Goal: Check status: Check status

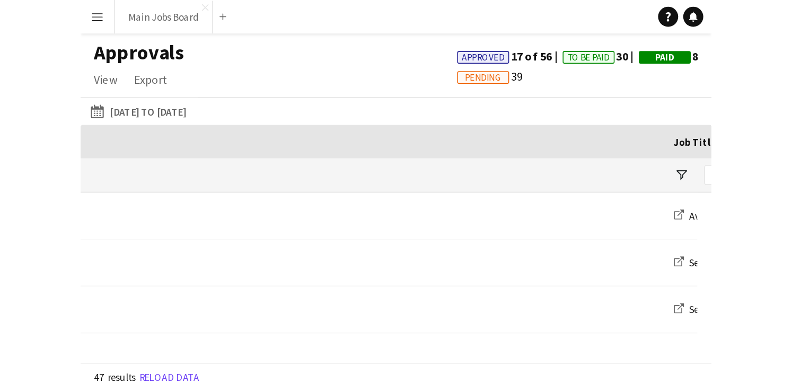
scroll to position [0, 510]
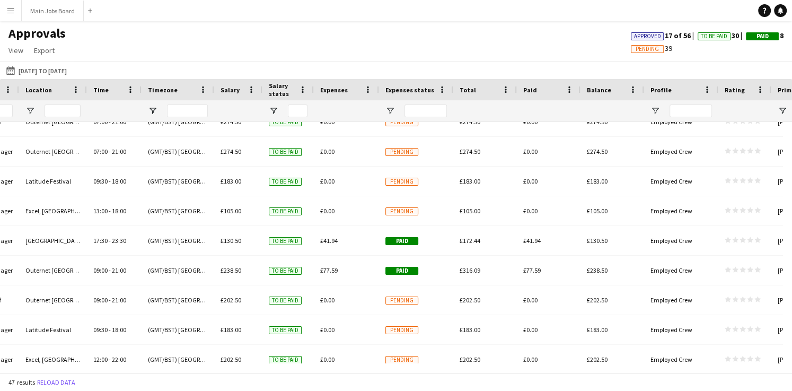
click at [10, 12] on app-icon "Menu" at bounding box center [10, 10] width 8 height 8
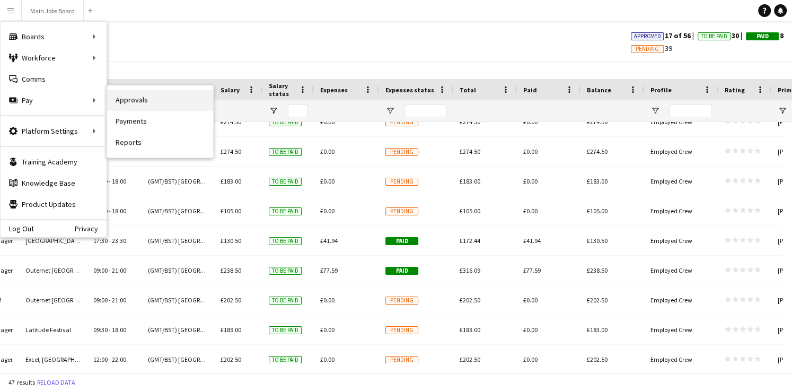
click at [130, 101] on link "Approvals" at bounding box center [160, 100] width 106 height 21
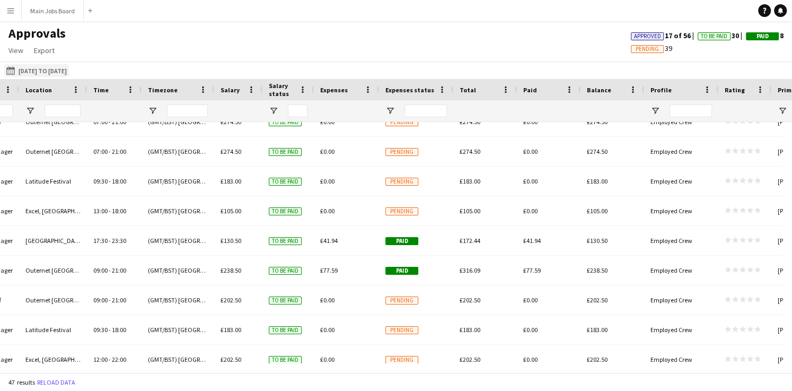
click at [41, 67] on button "[DATE] to [DATE] [DATE] to [DATE]" at bounding box center [36, 70] width 65 height 13
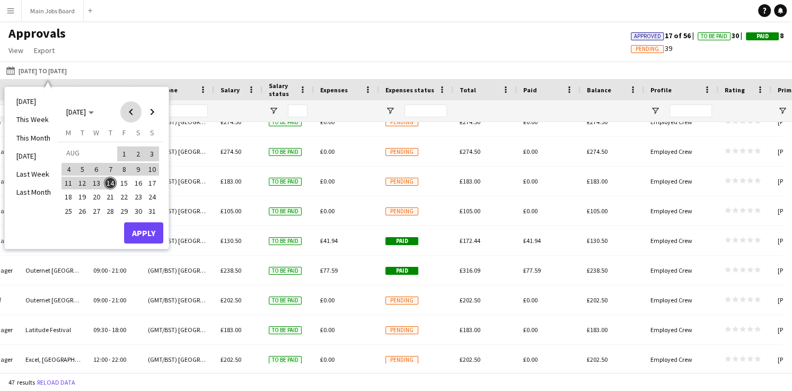
click at [132, 111] on span "Previous month" at bounding box center [130, 111] width 21 height 21
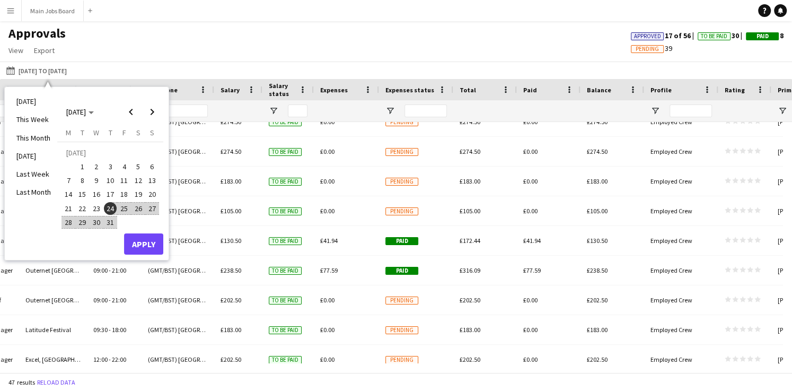
click at [112, 210] on span "24" at bounding box center [110, 208] width 13 height 13
click at [152, 112] on span "Next month" at bounding box center [152, 111] width 21 height 21
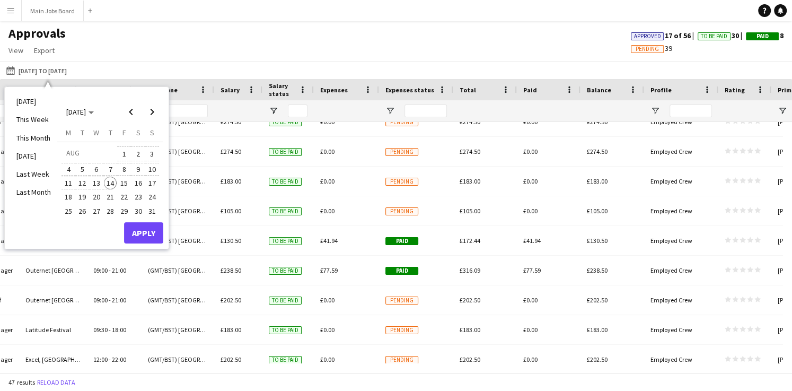
click at [111, 178] on span "14" at bounding box center [110, 183] width 13 height 13
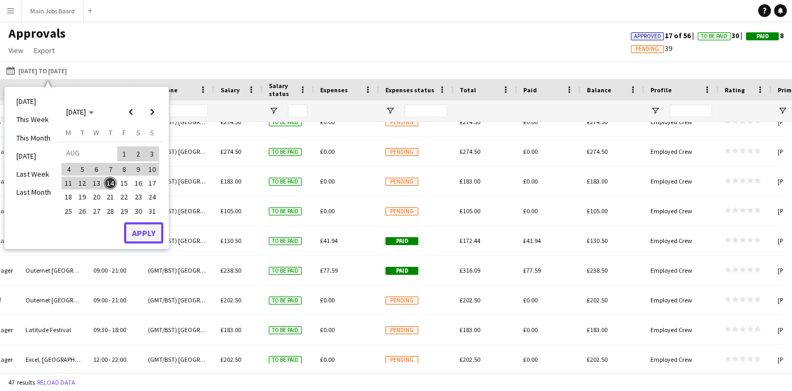
click at [135, 227] on button "Apply" at bounding box center [143, 232] width 39 height 21
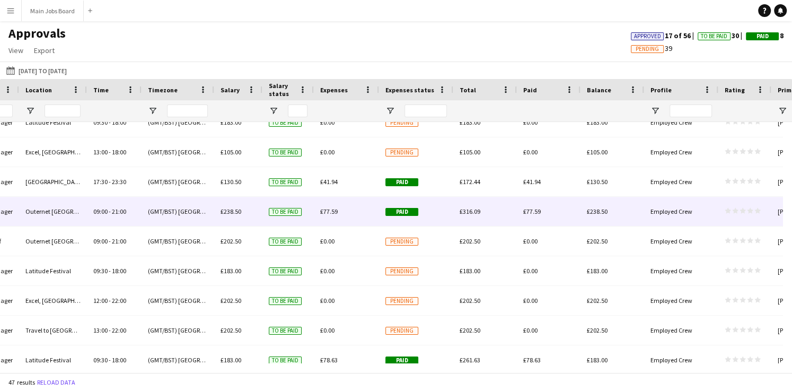
scroll to position [0, 0]
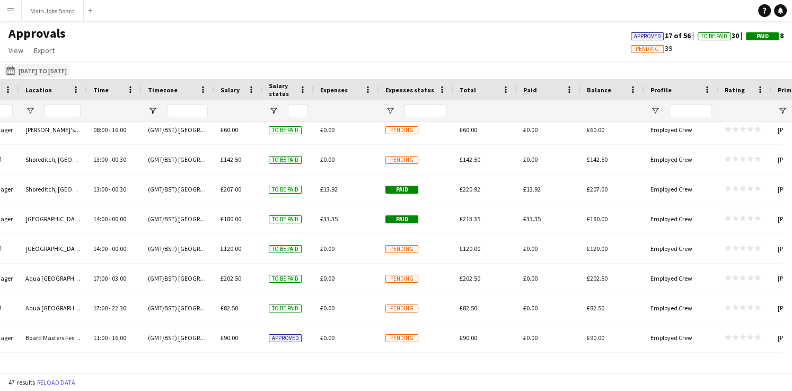
click at [57, 67] on button "[DATE] to [DATE] [DATE] to [DATE]" at bounding box center [36, 70] width 65 height 13
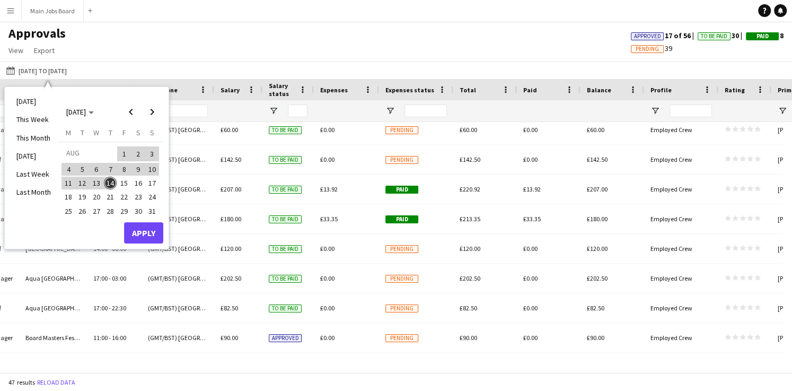
click at [111, 165] on span "7" at bounding box center [110, 169] width 13 height 13
click at [111, 182] on span "14" at bounding box center [110, 183] width 13 height 13
click at [147, 230] on button "Apply" at bounding box center [143, 232] width 39 height 21
